Goal: Task Accomplishment & Management: Manage account settings

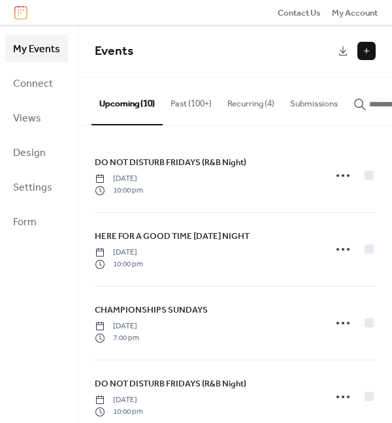
click at [234, 106] on button "Recurring (4)" at bounding box center [250, 101] width 63 height 46
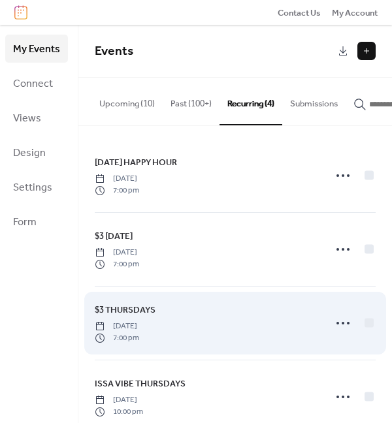
scroll to position [27, 0]
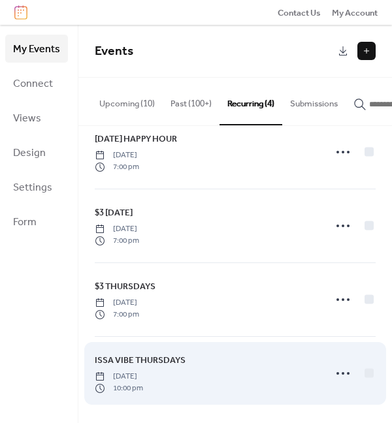
click at [135, 357] on span "ISSA VIBE THURSDAYS" at bounding box center [140, 360] width 91 height 13
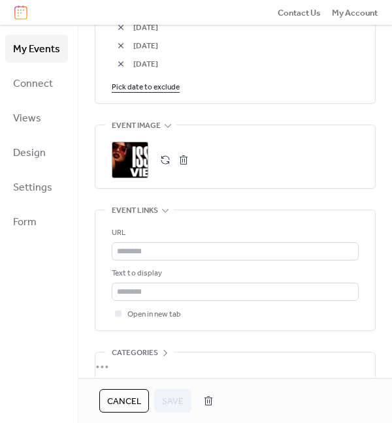
scroll to position [871, 0]
click at [138, 168] on div ";" at bounding box center [130, 159] width 37 height 37
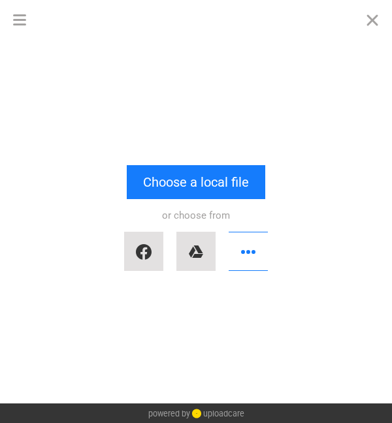
scroll to position [0, 0]
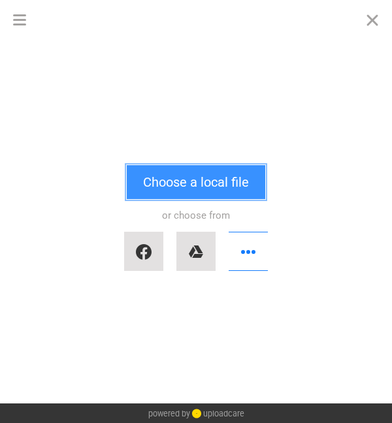
click at [181, 179] on button "Choose a local file" at bounding box center [196, 182] width 138 height 34
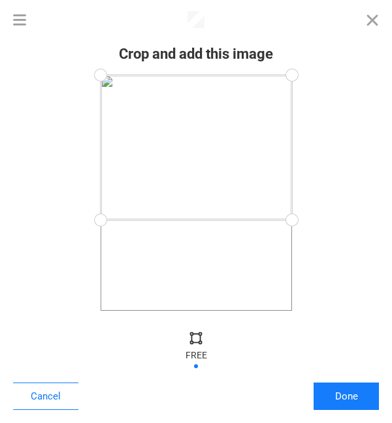
drag, startPoint x: 295, startPoint y: 309, endPoint x: 342, endPoint y: 220, distance: 100.4
click at [342, 220] on div at bounding box center [195, 193] width 365 height 236
drag, startPoint x: 290, startPoint y: 72, endPoint x: 343, endPoint y: 112, distance: 65.7
click at [343, 112] on div at bounding box center [195, 193] width 365 height 236
click at [263, 164] on div at bounding box center [196, 164] width 191 height 108
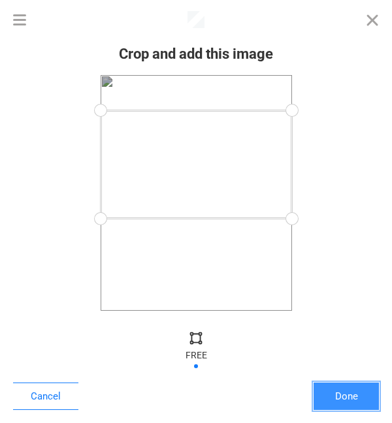
click at [341, 397] on button "Done" at bounding box center [345, 395] width 65 height 27
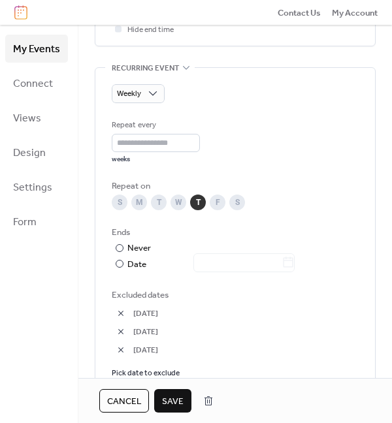
scroll to position [585, 0]
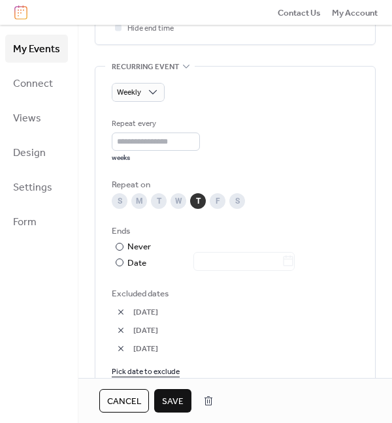
click at [175, 396] on span "Save" at bounding box center [173, 401] width 22 height 13
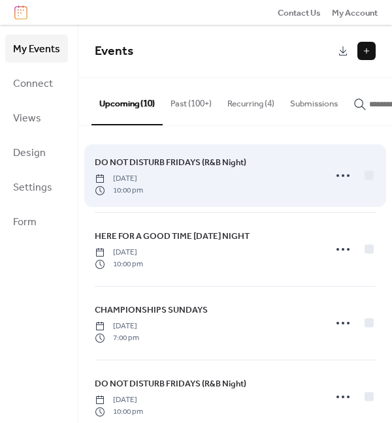
click at [158, 166] on span "DO NOT DISTURB FRIDAYS (R&B Night)" at bounding box center [170, 162] width 151 height 13
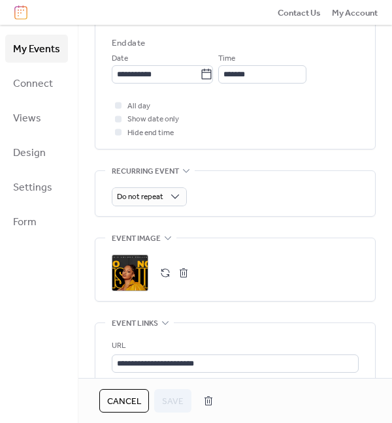
scroll to position [601, 0]
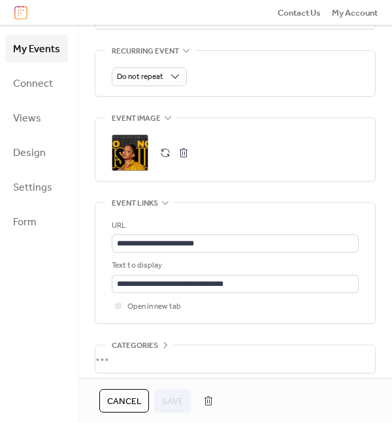
click at [132, 152] on div ";" at bounding box center [130, 152] width 37 height 37
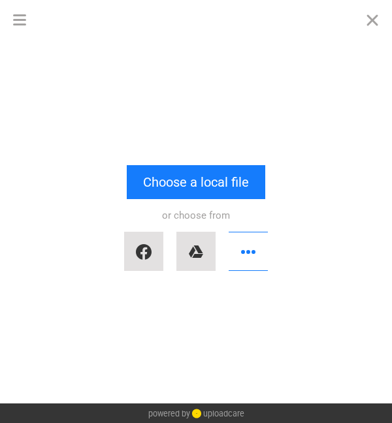
scroll to position [0, 0]
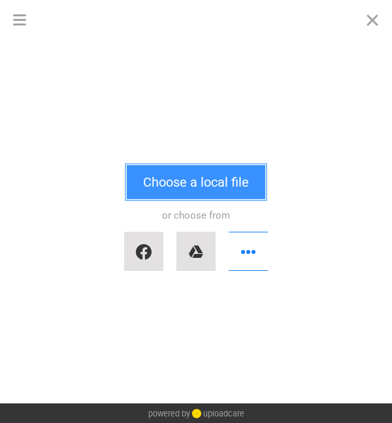
click at [166, 183] on button "Choose a local file" at bounding box center [196, 182] width 138 height 34
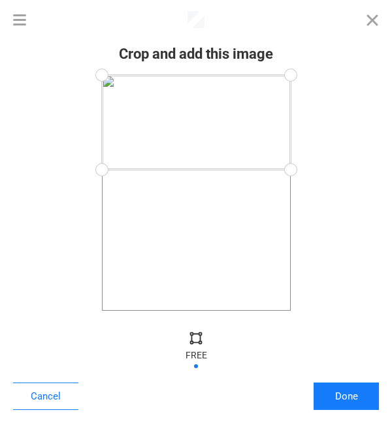
drag, startPoint x: 293, startPoint y: 312, endPoint x: 382, endPoint y: 170, distance: 168.0
click at [382, 170] on div at bounding box center [196, 193] width 392 height 249
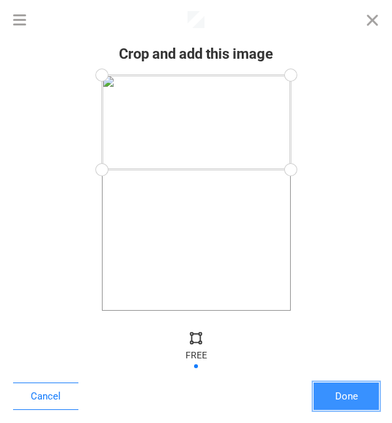
click at [343, 388] on button "Done" at bounding box center [345, 395] width 65 height 27
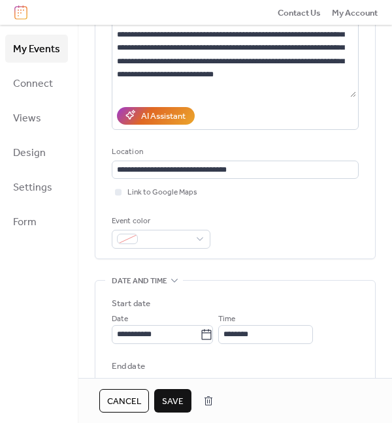
click at [174, 395] on span "Save" at bounding box center [173, 401] width 22 height 13
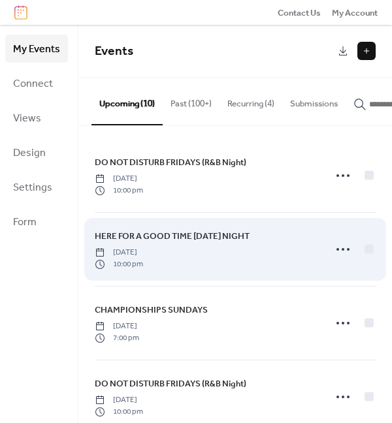
click at [149, 243] on link "HERE FOR A GOOD TIME [DATE] NIGHT" at bounding box center [172, 236] width 155 height 14
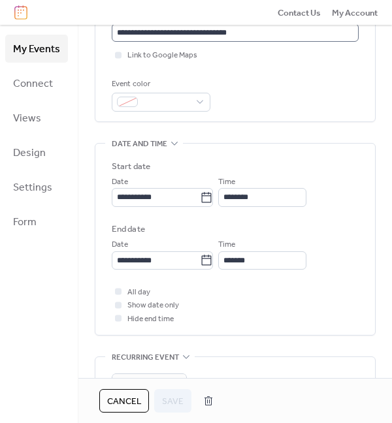
scroll to position [494, 0]
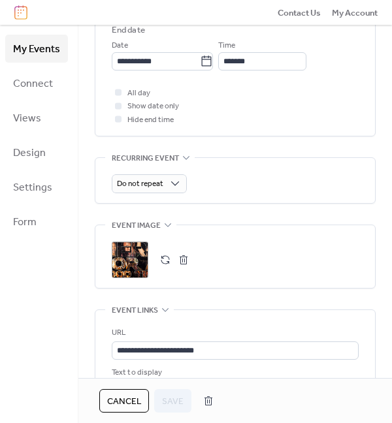
click at [130, 266] on div ";" at bounding box center [130, 259] width 37 height 37
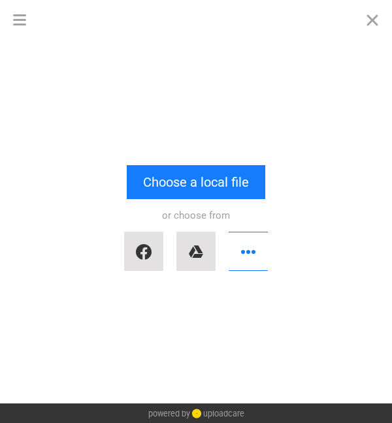
scroll to position [0, 0]
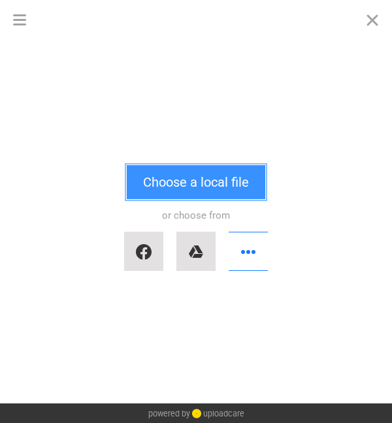
click at [201, 173] on button "Choose a local file" at bounding box center [196, 182] width 138 height 34
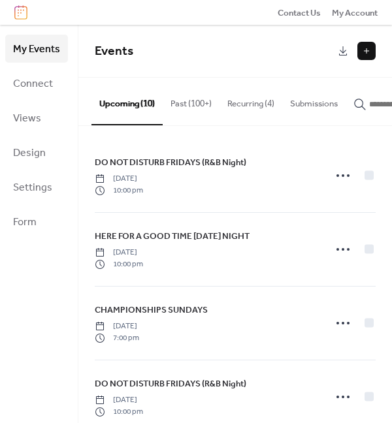
click at [189, 106] on button "Past (100+)" at bounding box center [191, 101] width 57 height 46
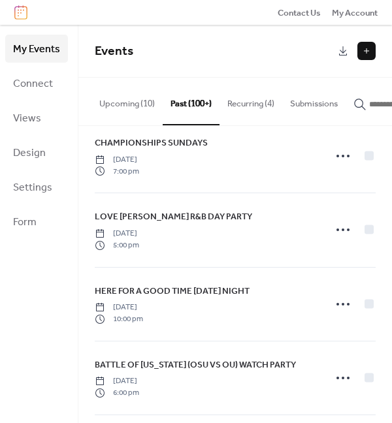
scroll to position [1051, 0]
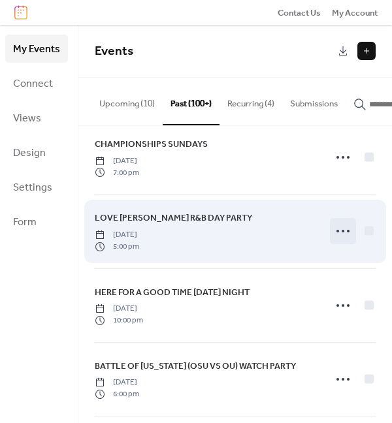
click at [335, 236] on icon at bounding box center [342, 231] width 21 height 21
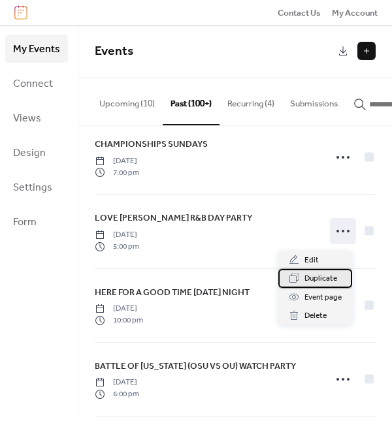
click at [318, 277] on span "Duplicate" at bounding box center [320, 278] width 33 height 13
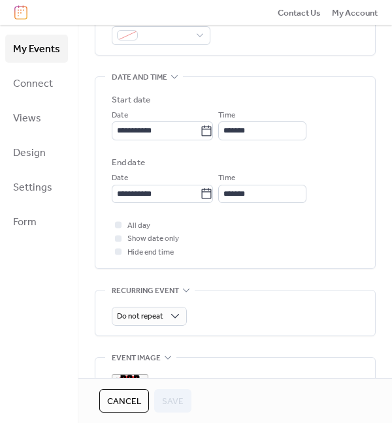
scroll to position [375, 0]
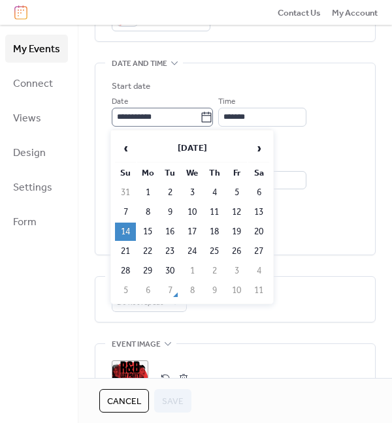
click at [209, 117] on icon at bounding box center [206, 117] width 13 height 13
click at [200, 117] on input "**********" at bounding box center [156, 117] width 88 height 18
click at [256, 151] on span "›" at bounding box center [259, 148] width 20 height 26
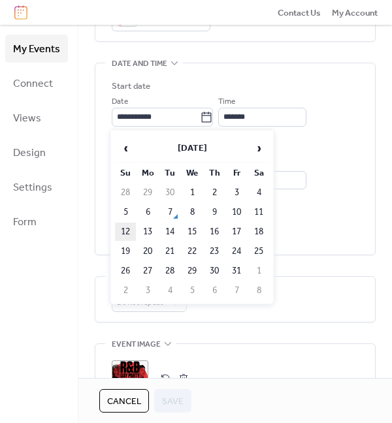
click at [128, 230] on td "12" at bounding box center [125, 232] width 21 height 18
type input "**********"
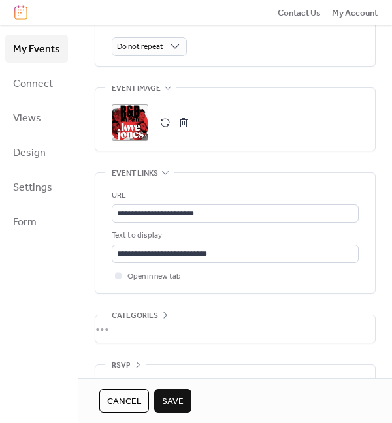
scroll to position [644, 0]
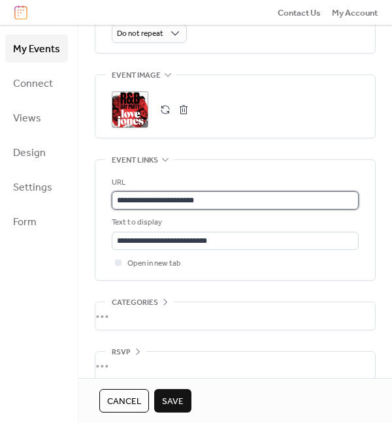
click at [217, 202] on input "**********" at bounding box center [235, 200] width 247 height 18
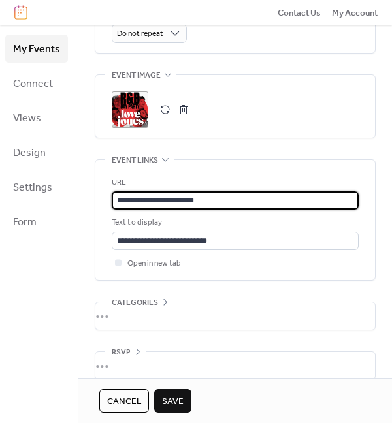
click at [217, 202] on input "**********" at bounding box center [235, 200] width 247 height 18
paste input "text"
type input "**********"
click at [183, 397] on button "Save" at bounding box center [172, 400] width 37 height 23
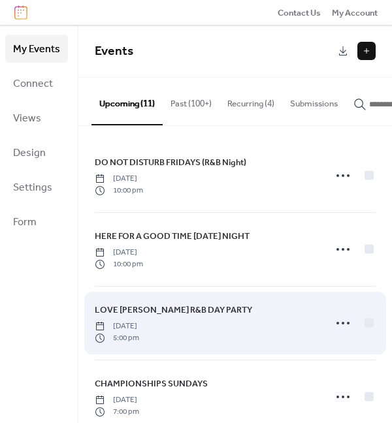
click at [174, 312] on span "LOVE [PERSON_NAME] R&B DAY PARTY" at bounding box center [173, 309] width 157 height 13
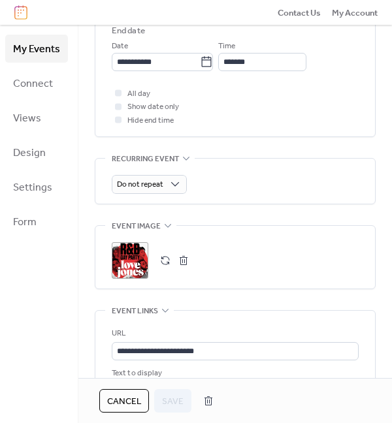
scroll to position [544, 0]
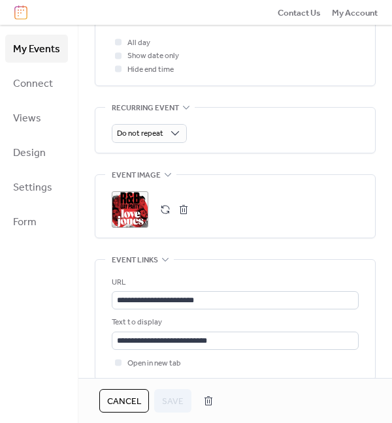
click at [132, 202] on div ";" at bounding box center [130, 209] width 37 height 37
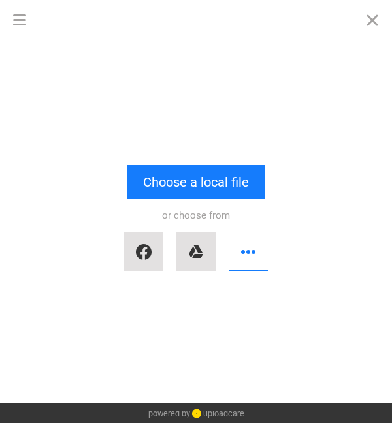
scroll to position [0, 0]
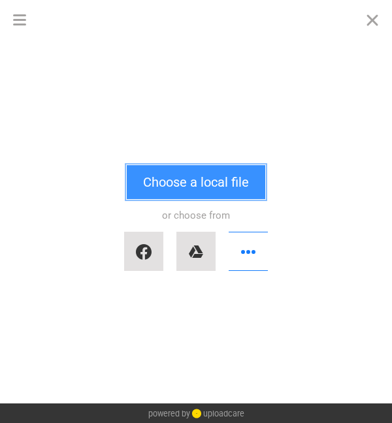
click at [184, 174] on button "Choose a local file" at bounding box center [196, 182] width 138 height 34
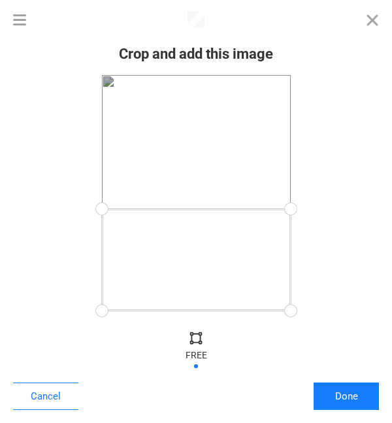
drag, startPoint x: 293, startPoint y: 76, endPoint x: 370, endPoint y: 209, distance: 153.2
click at [370, 209] on div at bounding box center [195, 193] width 365 height 236
drag, startPoint x: 293, startPoint y: 311, endPoint x: 305, endPoint y: 307, distance: 12.2
click at [305, 307] on div at bounding box center [195, 193] width 365 height 236
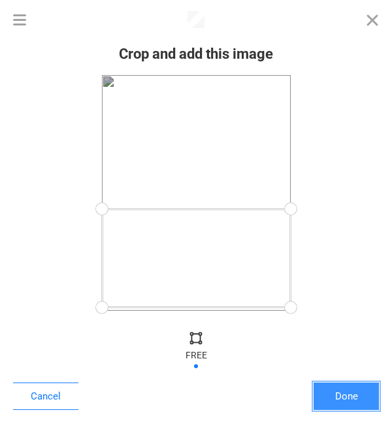
click at [341, 391] on button "Done" at bounding box center [345, 395] width 65 height 27
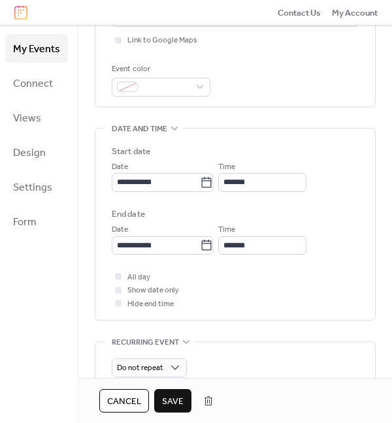
scroll to position [629, 0]
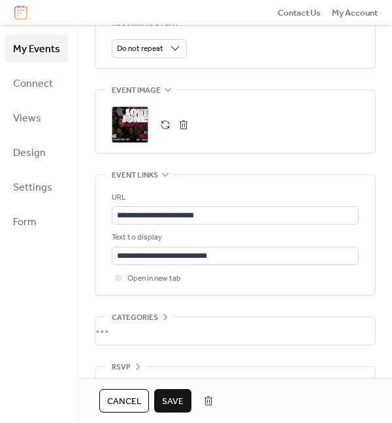
click at [181, 401] on span "Save" at bounding box center [173, 401] width 22 height 13
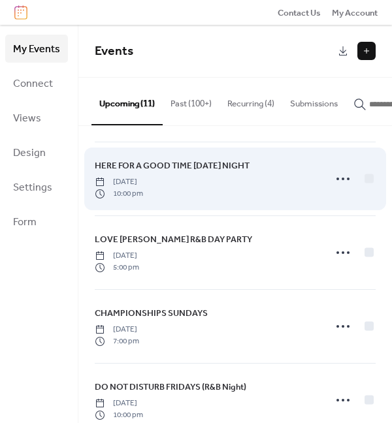
scroll to position [72, 0]
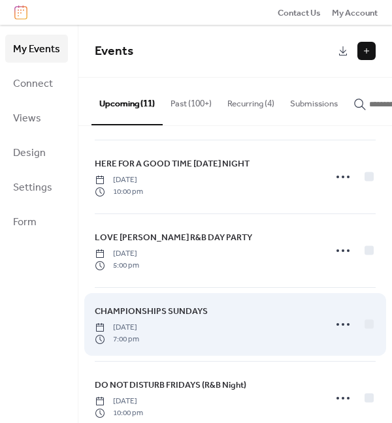
click at [163, 311] on span "CHAMPIONSHIPS SUNDAYS" at bounding box center [151, 311] width 113 height 13
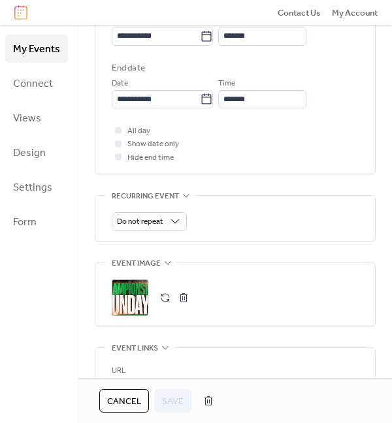
scroll to position [659, 0]
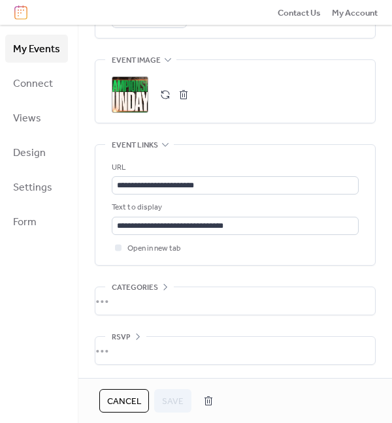
click at [132, 90] on div ";" at bounding box center [130, 94] width 37 height 37
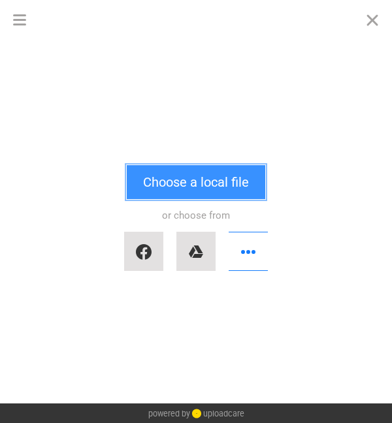
click at [170, 179] on button "Choose a local file" at bounding box center [196, 182] width 138 height 34
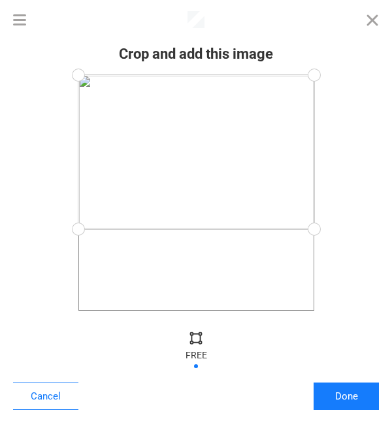
drag, startPoint x: 319, startPoint y: 311, endPoint x: 373, endPoint y: 228, distance: 98.5
click at [373, 228] on div at bounding box center [195, 193] width 365 height 236
drag, startPoint x: 313, startPoint y: 72, endPoint x: 390, endPoint y: 117, distance: 89.2
click at [390, 117] on div at bounding box center [196, 193] width 392 height 249
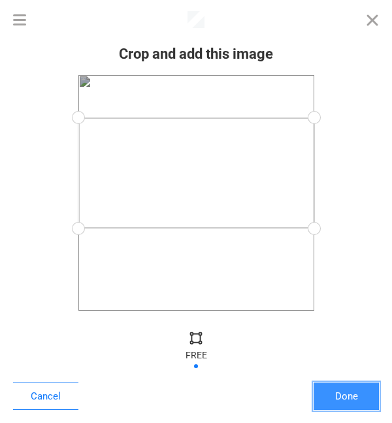
click at [346, 397] on button "Done" at bounding box center [345, 395] width 65 height 27
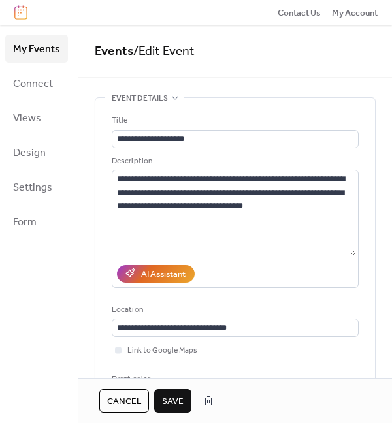
click at [168, 399] on span "Save" at bounding box center [173, 401] width 22 height 13
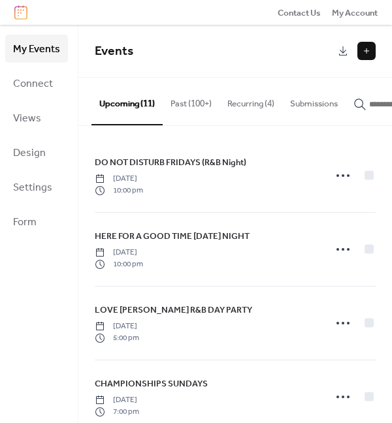
click at [191, 110] on button "Past (100+)" at bounding box center [191, 101] width 57 height 46
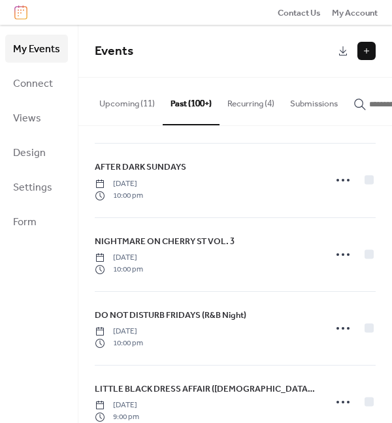
scroll to position [10970, 0]
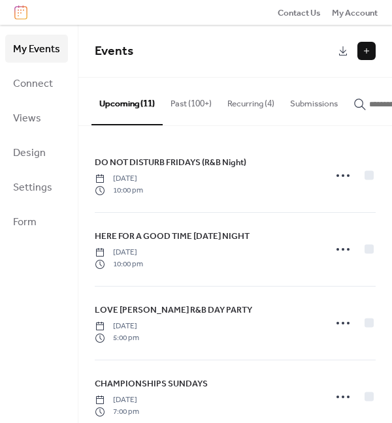
click at [193, 106] on button "Past (100+)" at bounding box center [191, 101] width 57 height 46
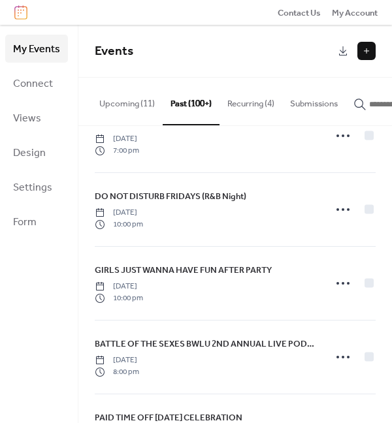
scroll to position [12787, 0]
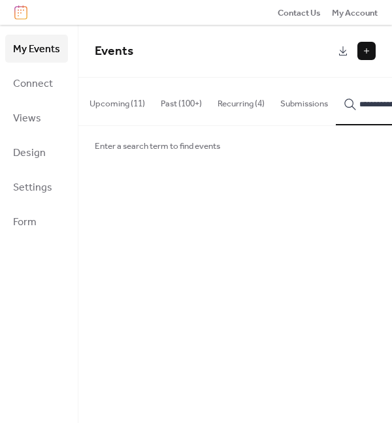
scroll to position [0, 23]
type input "**********"
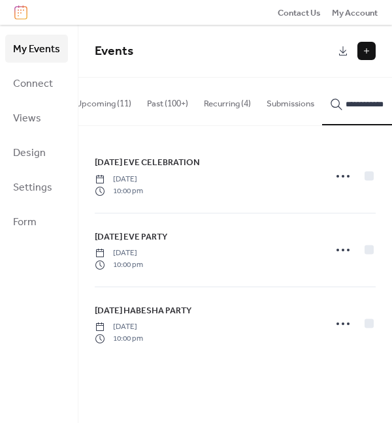
click at [341, 255] on icon at bounding box center [342, 250] width 21 height 21
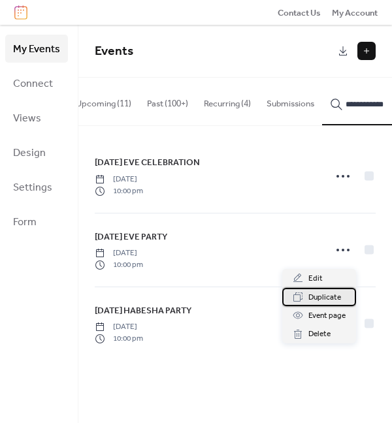
click at [322, 296] on span "Duplicate" at bounding box center [324, 297] width 33 height 13
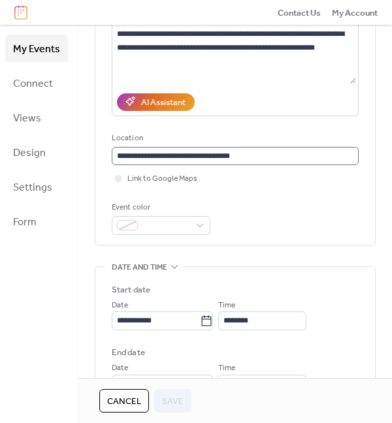
scroll to position [194, 0]
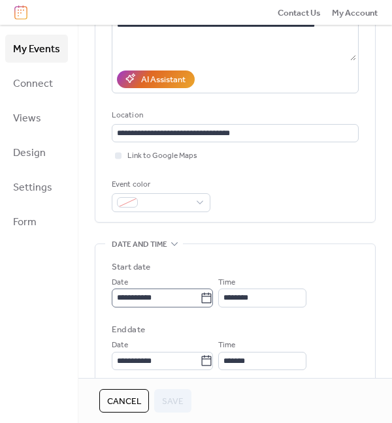
click at [208, 299] on icon at bounding box center [206, 298] width 13 height 13
click at [200, 299] on input "**********" at bounding box center [156, 297] width 88 height 18
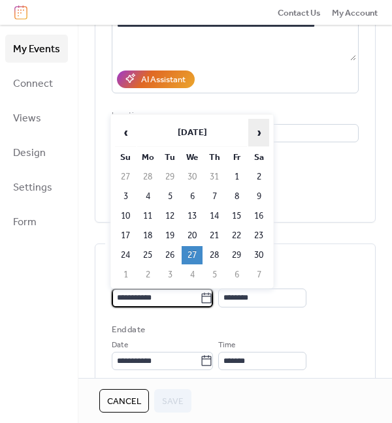
click at [256, 135] on span "›" at bounding box center [259, 132] width 20 height 26
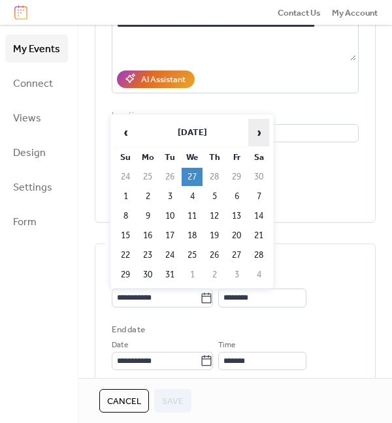
click at [256, 135] on span "›" at bounding box center [259, 132] width 20 height 26
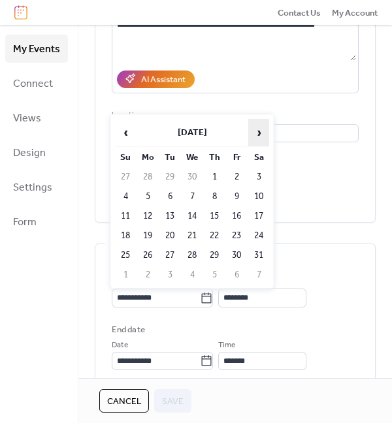
click at [256, 135] on span "›" at bounding box center [259, 132] width 20 height 26
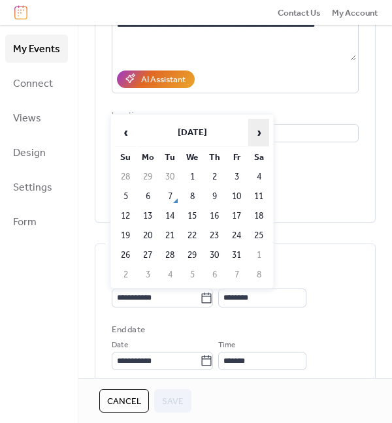
click at [256, 135] on span "›" at bounding box center [259, 132] width 20 height 26
click at [176, 256] on td "25" at bounding box center [169, 255] width 21 height 18
type input "**********"
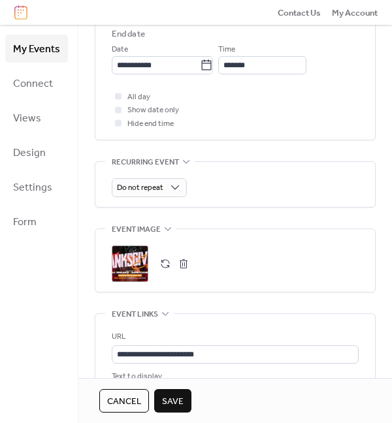
scroll to position [493, 0]
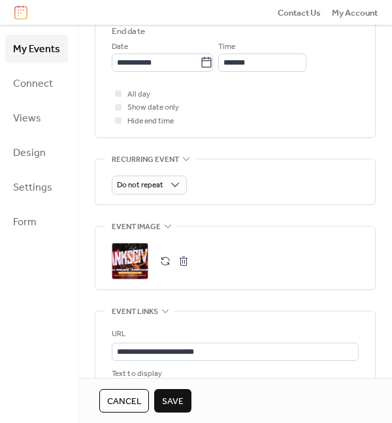
click at [132, 267] on div ";" at bounding box center [130, 261] width 37 height 37
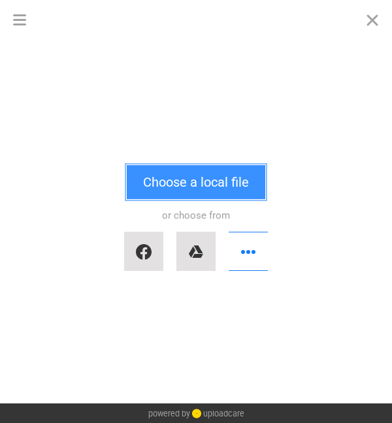
click at [191, 187] on button "Choose a local file" at bounding box center [196, 182] width 138 height 34
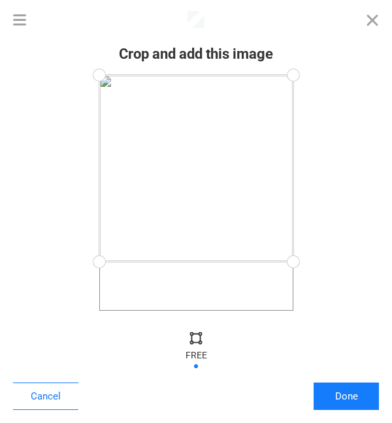
drag, startPoint x: 295, startPoint y: 309, endPoint x: 355, endPoint y: 262, distance: 76.2
click at [355, 262] on div at bounding box center [195, 193] width 365 height 236
drag, startPoint x: 294, startPoint y: 70, endPoint x: 349, endPoint y: 166, distance: 110.8
click at [349, 166] on div at bounding box center [195, 193] width 365 height 236
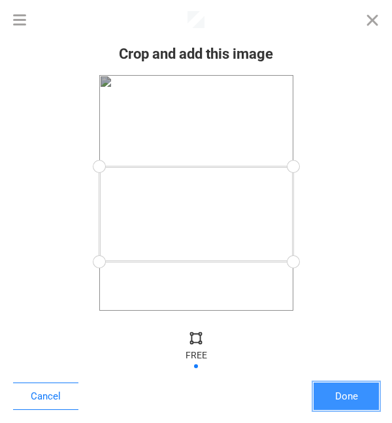
click at [353, 396] on button "Done" at bounding box center [345, 395] width 65 height 27
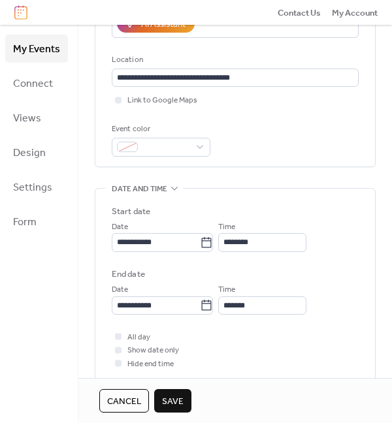
scroll to position [257, 0]
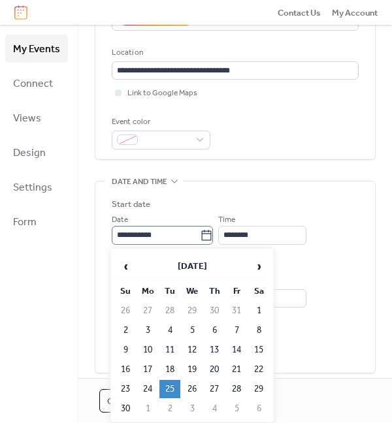
click at [213, 236] on icon at bounding box center [206, 235] width 13 height 13
click at [200, 236] on input "**********" at bounding box center [156, 235] width 88 height 18
click at [213, 234] on icon at bounding box center [206, 235] width 13 height 13
click at [200, 234] on input "**********" at bounding box center [156, 235] width 88 height 18
click at [195, 392] on td "26" at bounding box center [191, 389] width 21 height 18
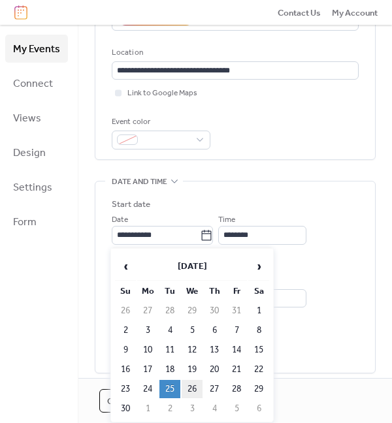
type input "**********"
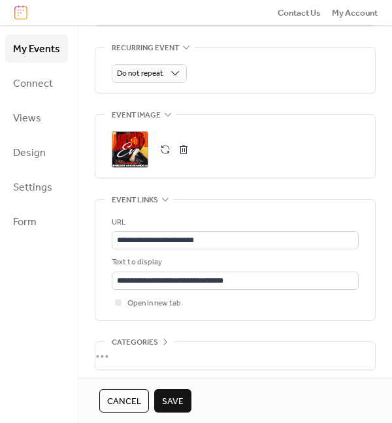
scroll to position [608, 0]
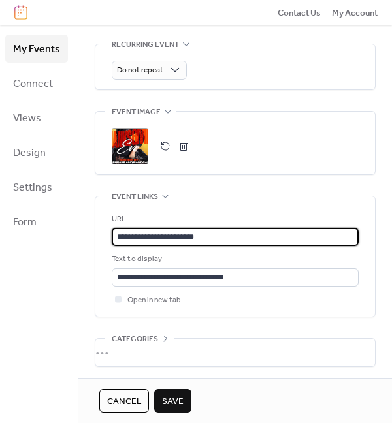
click at [216, 236] on input "**********" at bounding box center [235, 237] width 247 height 18
paste input "text"
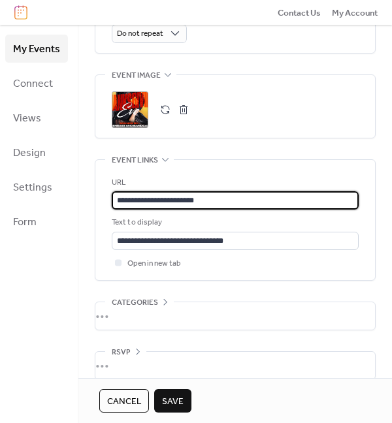
scroll to position [659, 0]
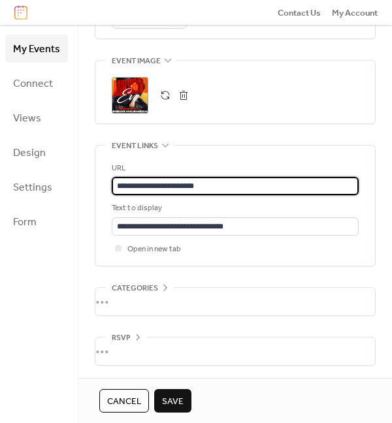
type input "**********"
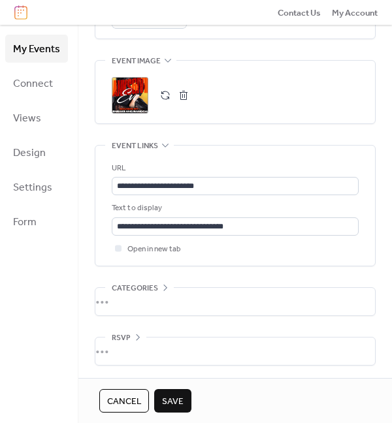
click at [174, 397] on span "Save" at bounding box center [173, 401] width 22 height 13
